Goal: Information Seeking & Learning: Learn about a topic

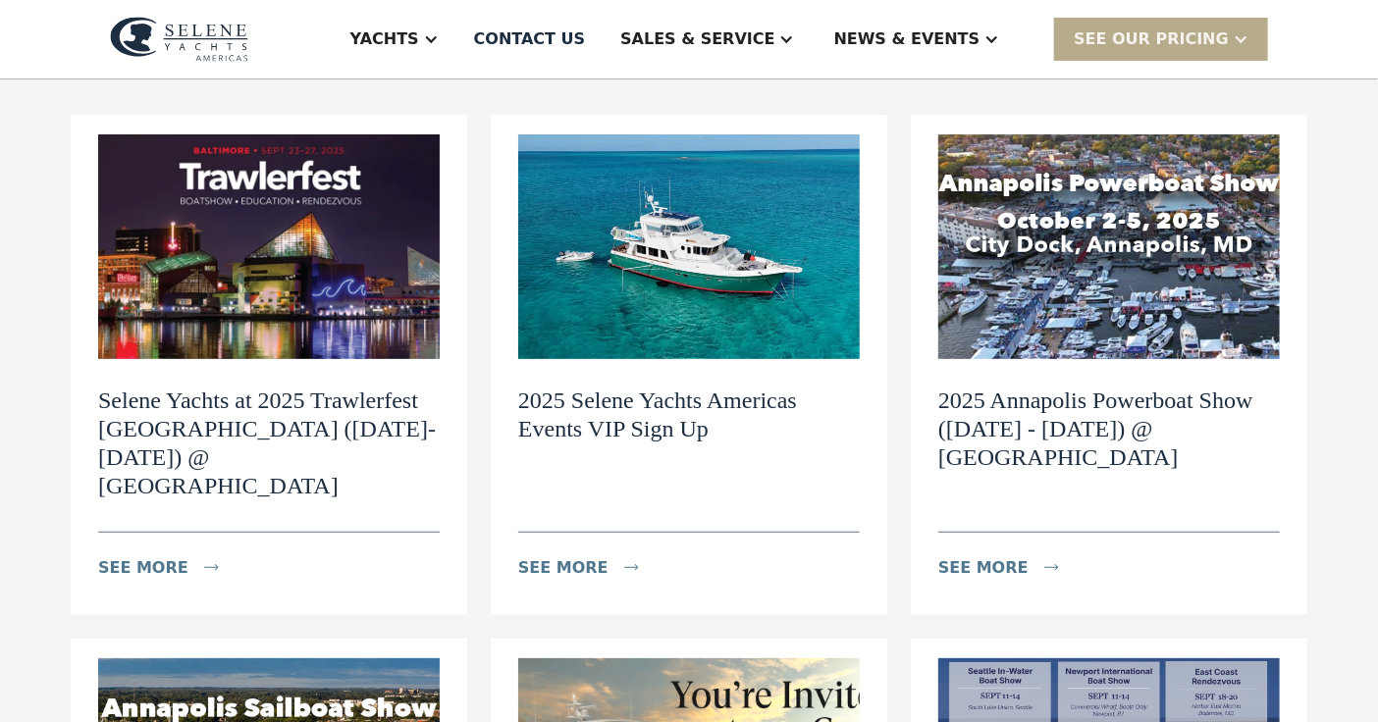
scroll to position [239, 0]
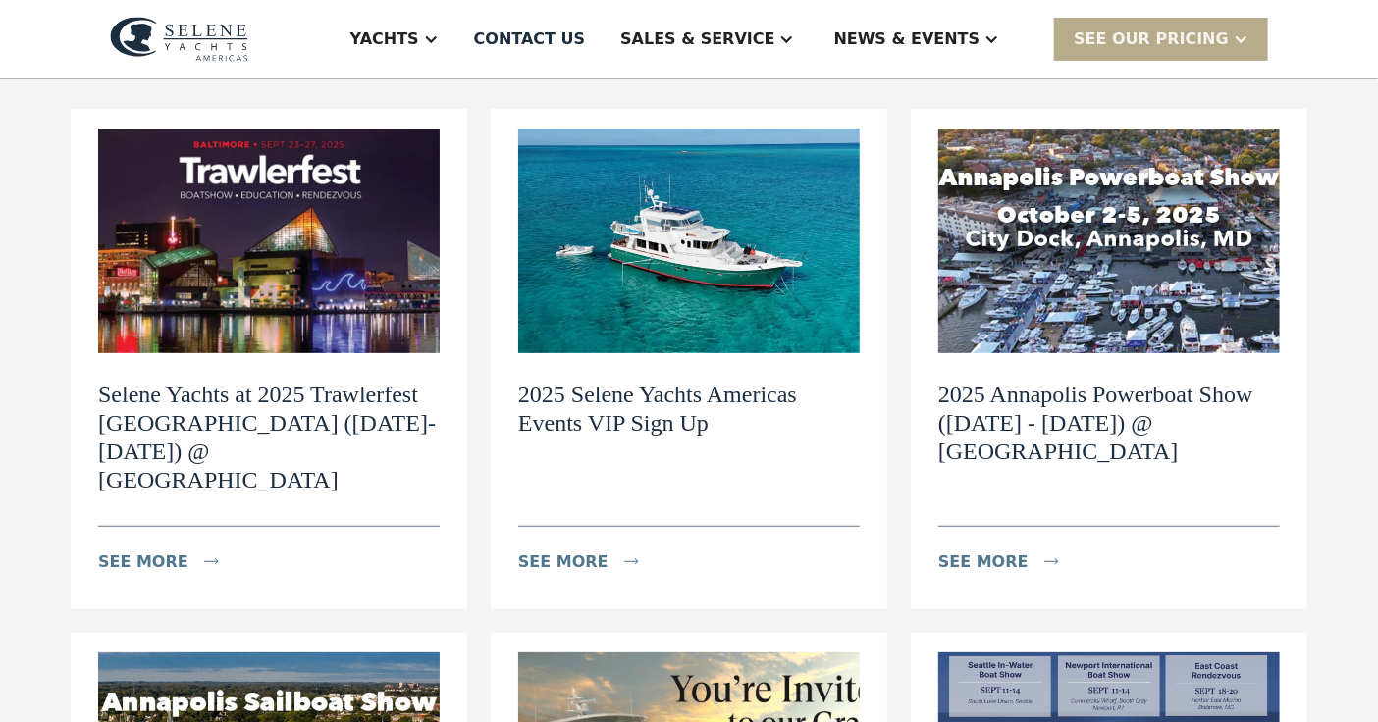
click at [251, 411] on h2 "Selene Yachts at 2025 Trawlerfest [GEOGRAPHIC_DATA] ([DATE]-[DATE]) @ [GEOGRAPH…" at bounding box center [269, 437] width 342 height 113
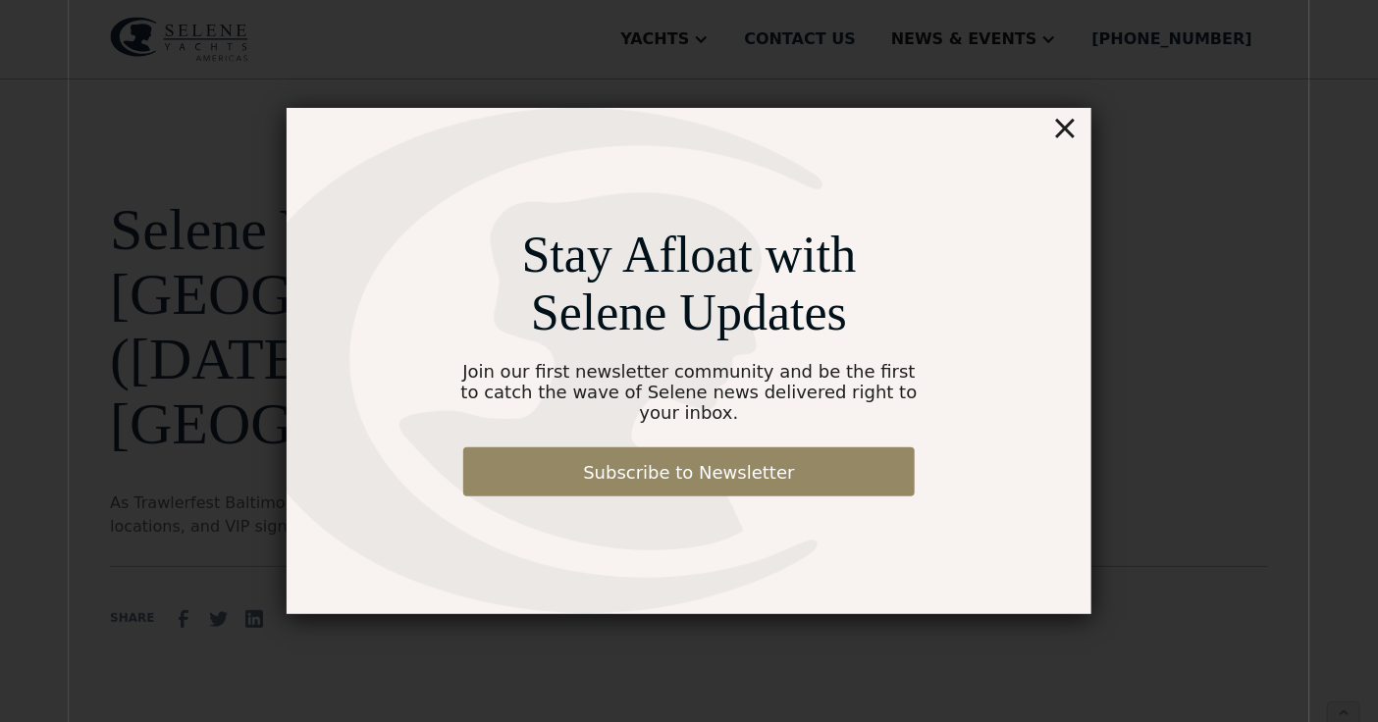
click at [1073, 145] on div "×" at bounding box center [1065, 127] width 28 height 39
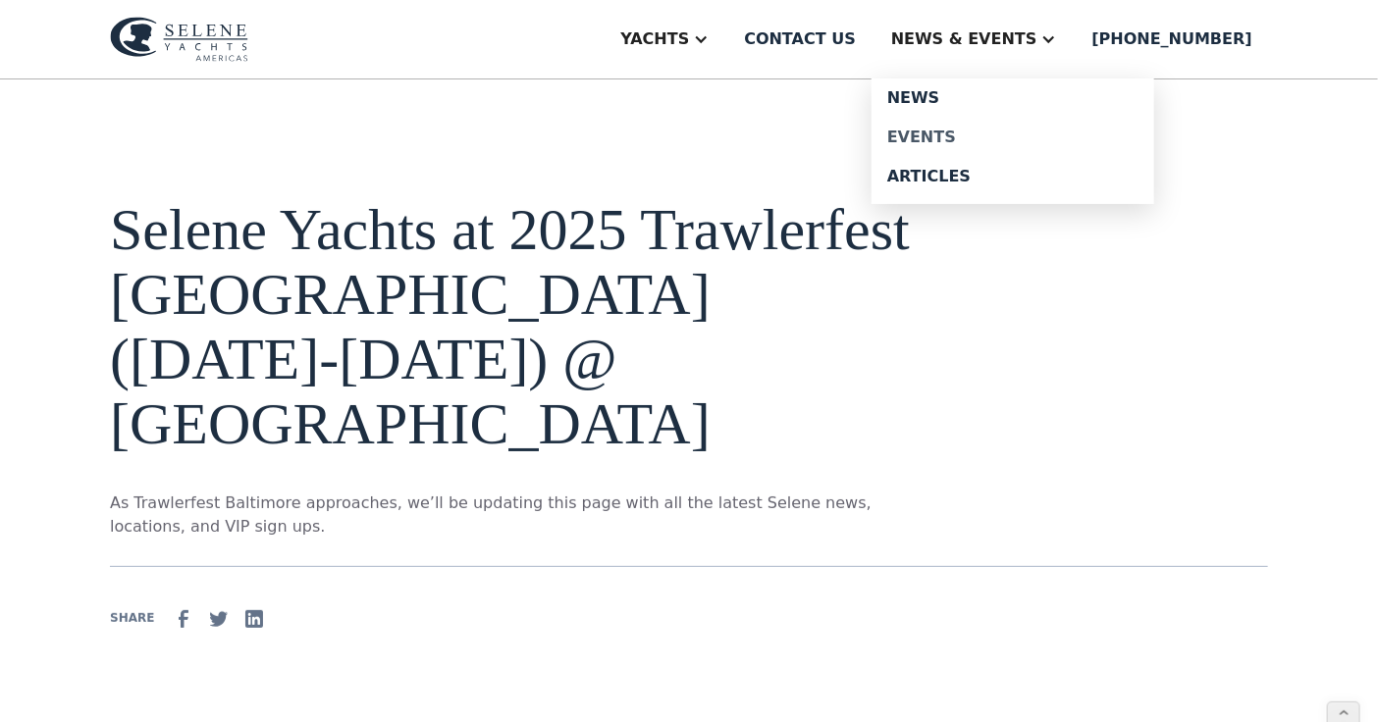
click at [984, 130] on div "Events" at bounding box center [1012, 138] width 251 height 16
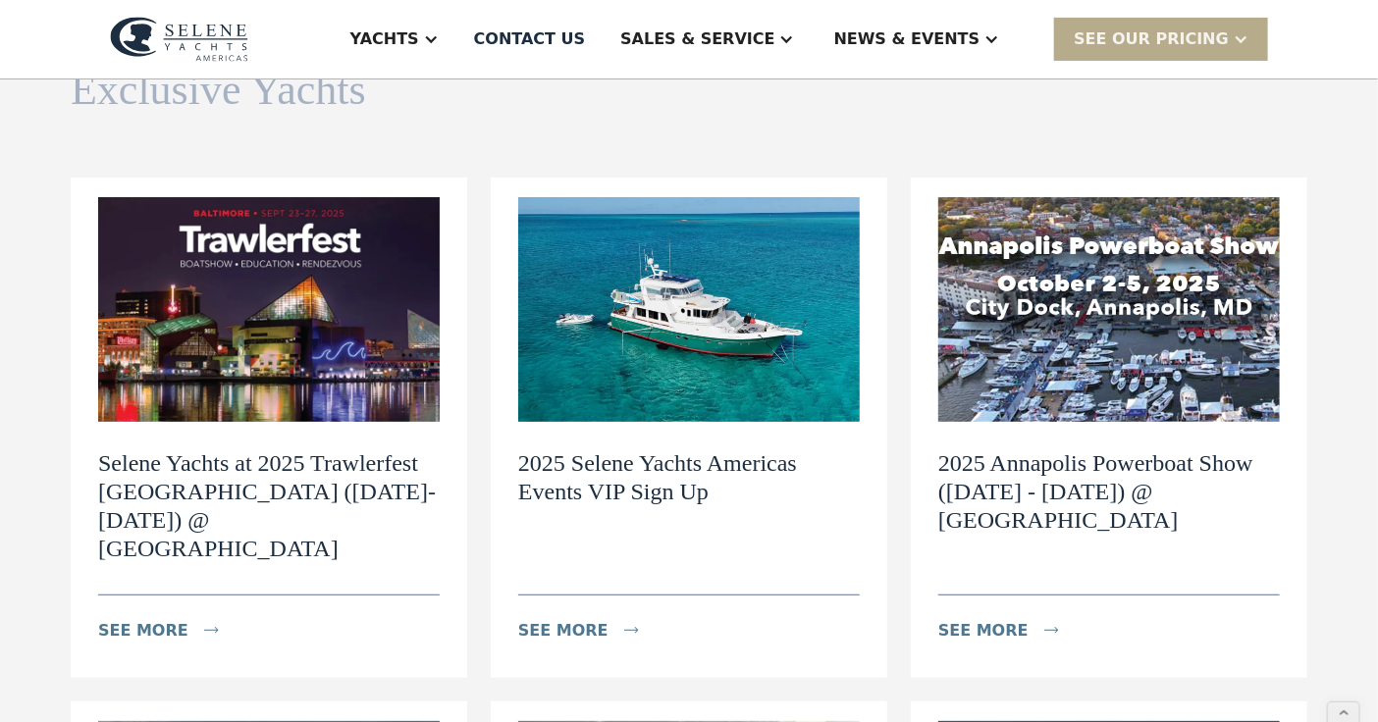
scroll to position [173, 0]
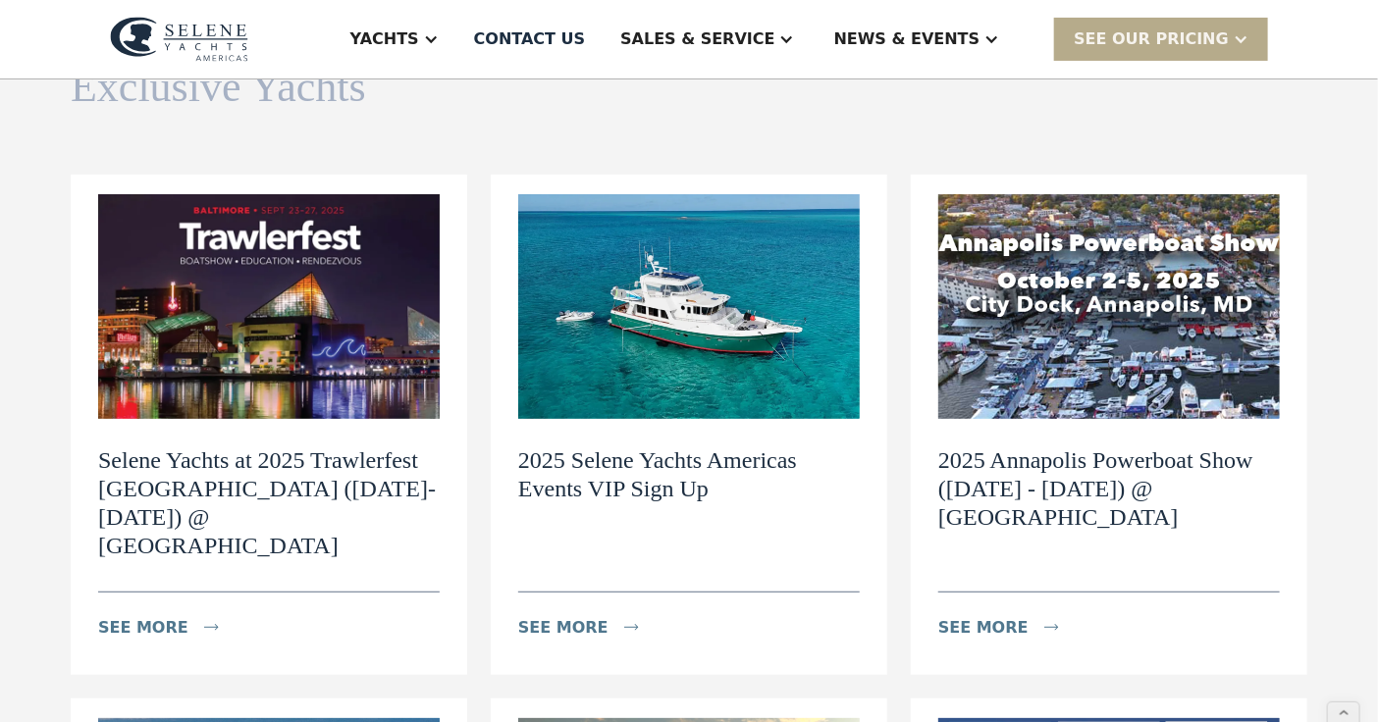
click at [1054, 343] on img at bounding box center [1109, 307] width 342 height 226
